Goal: Transaction & Acquisition: Book appointment/travel/reservation

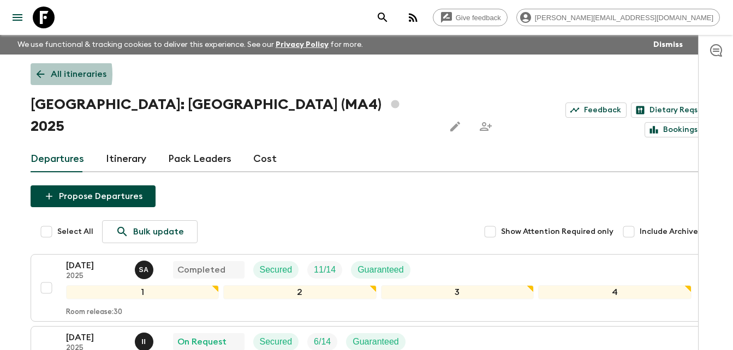
click at [37, 74] on icon at bounding box center [40, 74] width 8 height 8
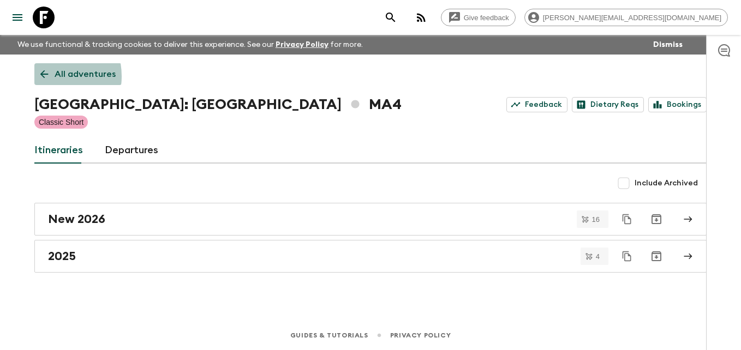
click at [43, 76] on icon at bounding box center [44, 74] width 8 height 8
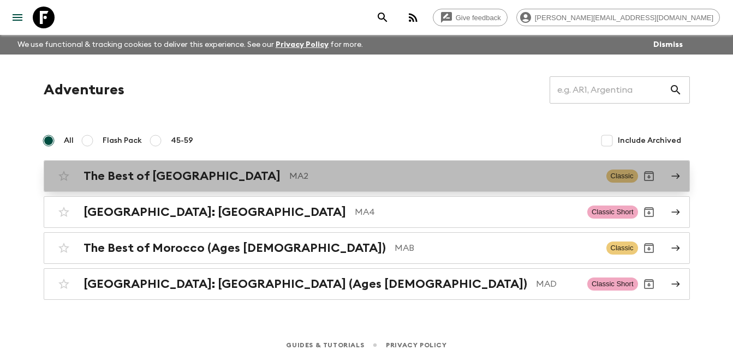
click at [184, 177] on h2 "The Best of [GEOGRAPHIC_DATA]" at bounding box center [182, 176] width 197 height 14
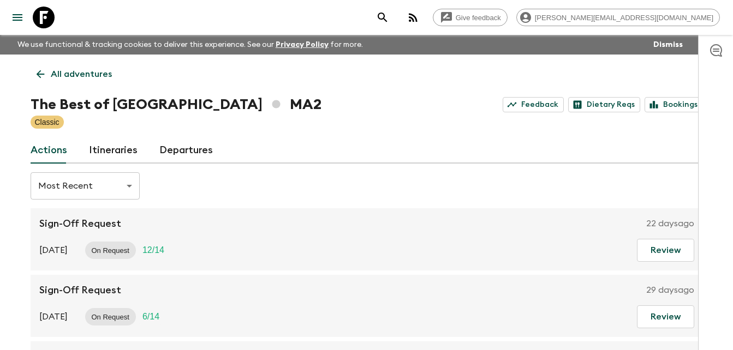
click at [128, 154] on link "Itineraries" at bounding box center [113, 151] width 49 height 26
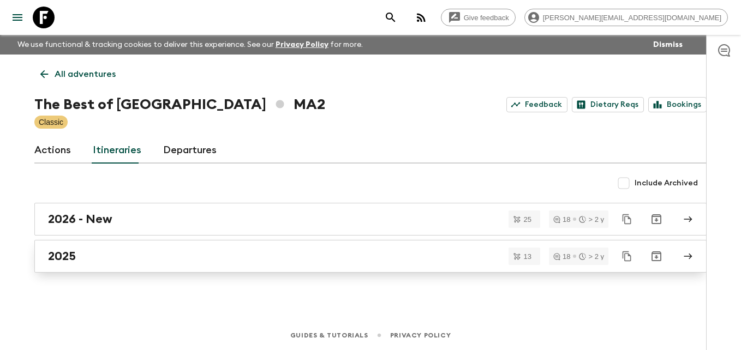
click at [69, 258] on h2 "2025" at bounding box center [62, 256] width 28 height 14
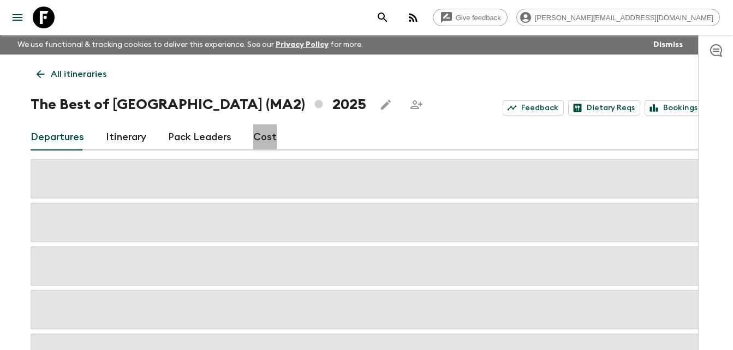
click at [261, 137] on link "Cost" at bounding box center [264, 137] width 23 height 26
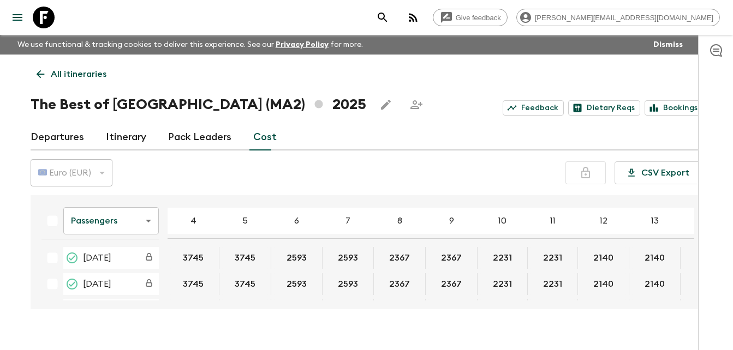
click at [694, 216] on div "Passengers passengersCost ​ 4 5 6 7 8 9 10 11 12 13 14 15 16 17 18 [DATE] 3745 …" at bounding box center [367, 252] width 672 height 114
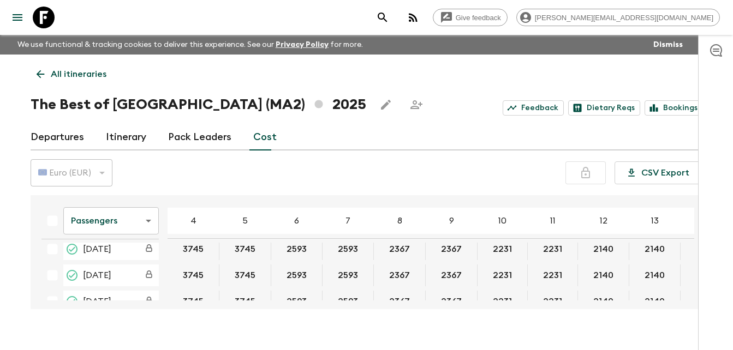
scroll to position [323, 0]
click at [694, 257] on div "Passengers passengersCost ​ 4 5 6 7 8 9 10 11 12 13 14 15 16 17 18 [DATE] 3745 …" at bounding box center [363, 252] width 661 height 97
drag, startPoint x: 693, startPoint y: 255, endPoint x: 710, endPoint y: 269, distance: 21.7
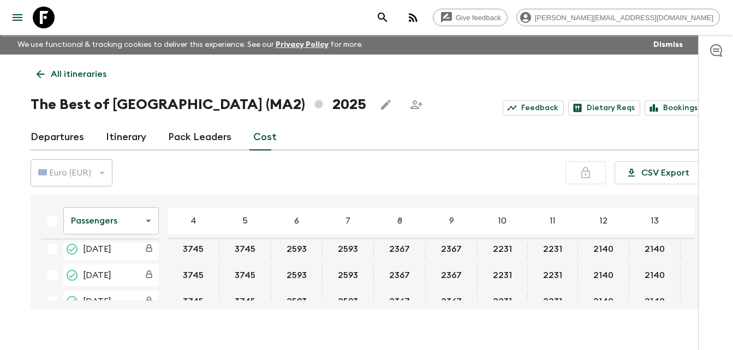
click at [710, 269] on div at bounding box center [715, 192] width 35 height 315
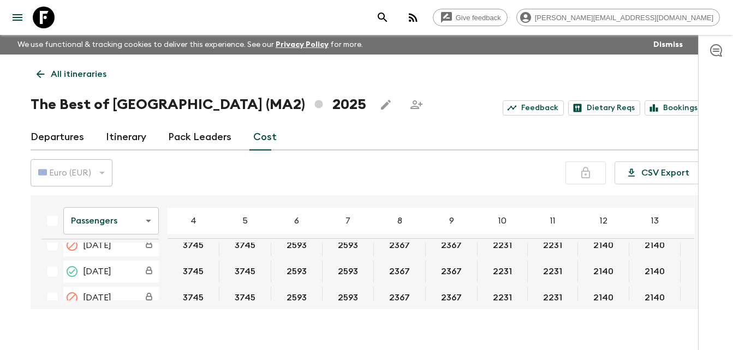
scroll to position [565, 0]
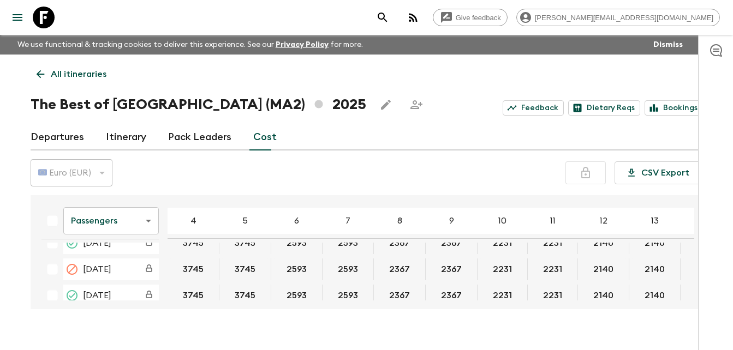
click at [694, 261] on div "Passengers passengersCost ​ 4 5 6 7 8 9 10 11 12 13 14 15 16 17 18 [DATE] 3745 …" at bounding box center [363, 252] width 661 height 97
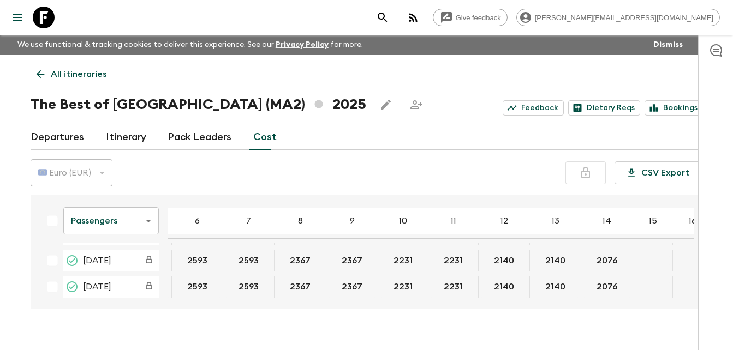
scroll to position [888, 100]
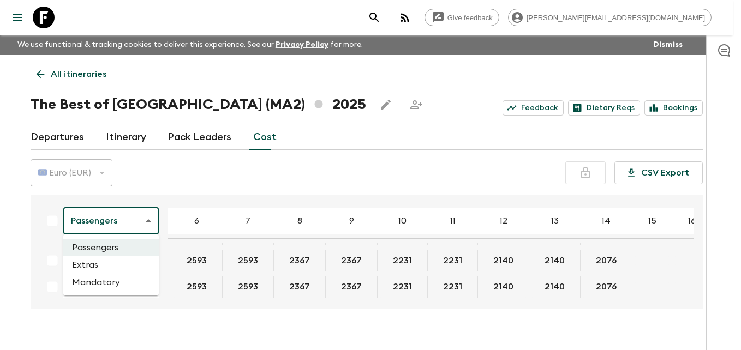
click at [148, 218] on body "Give feedback [PERSON_NAME][EMAIL_ADDRESS][DOMAIN_NAME] We use functional & tra…" at bounding box center [370, 184] width 741 height 369
click at [92, 267] on li "Extras" at bounding box center [111, 265] width 96 height 17
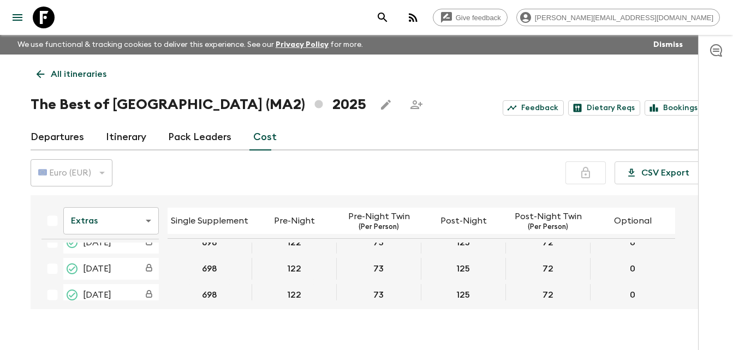
scroll to position [887, 0]
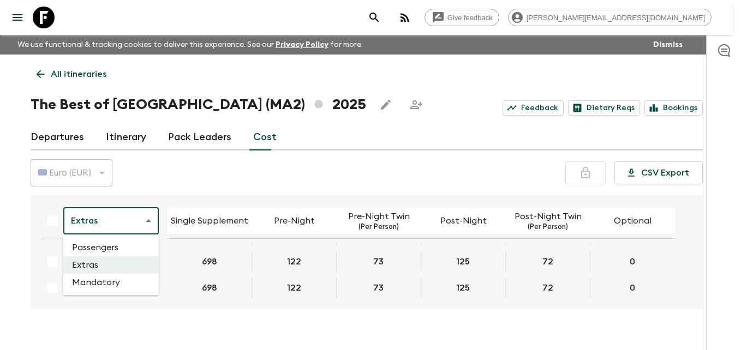
click at [146, 219] on body "Give feedback [PERSON_NAME][EMAIL_ADDRESS][DOMAIN_NAME] We use functional & tra…" at bounding box center [370, 184] width 741 height 369
click at [97, 282] on li "Mandatory" at bounding box center [111, 282] width 96 height 17
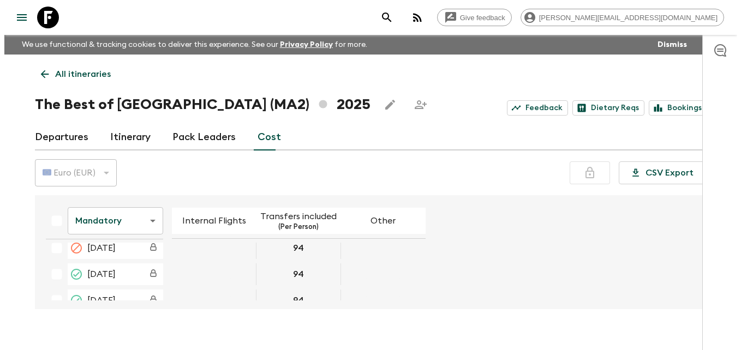
scroll to position [676, 0]
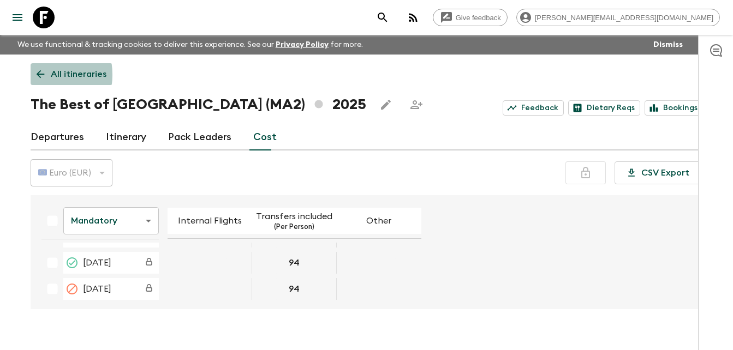
click at [36, 75] on icon at bounding box center [40, 74] width 12 height 12
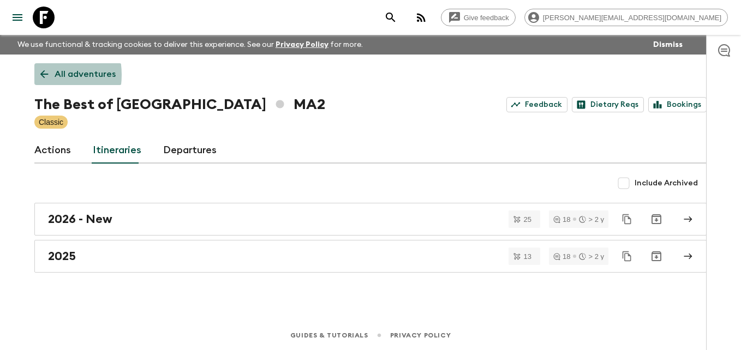
click at [36, 75] on link "All adventures" at bounding box center [77, 74] width 87 height 22
